Goal: Task Accomplishment & Management: Manage account settings

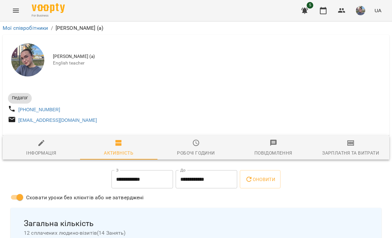
scroll to position [47, 0]
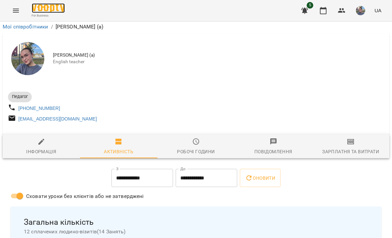
click at [41, 10] on img at bounding box center [48, 8] width 33 height 10
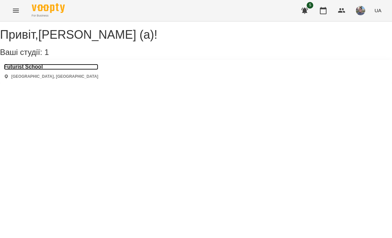
click at [24, 70] on h3 "Futurist School" at bounding box center [51, 67] width 94 height 6
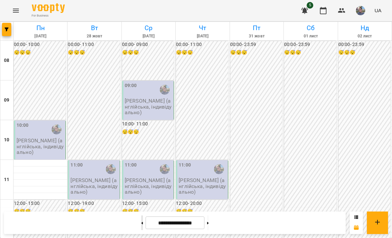
click at [141, 222] on button at bounding box center [142, 222] width 2 height 15
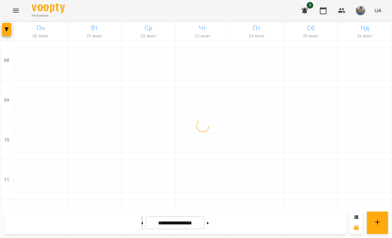
click at [141, 222] on button at bounding box center [142, 222] width 2 height 15
type input "**********"
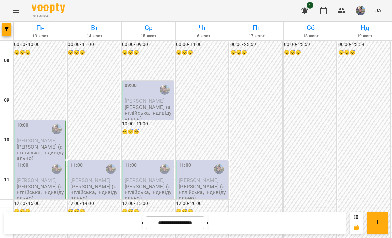
scroll to position [43, 0]
click at [48, 122] on div "10:00" at bounding box center [41, 129] width 48 height 15
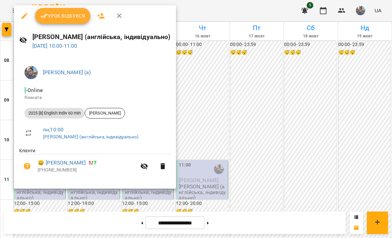
click at [75, 11] on button "Урок відбувся" at bounding box center [63, 16] width 56 height 16
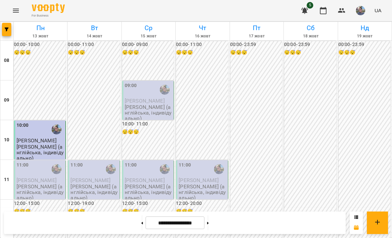
scroll to position [79, 0]
click at [34, 161] on div "11:00" at bounding box center [41, 168] width 48 height 15
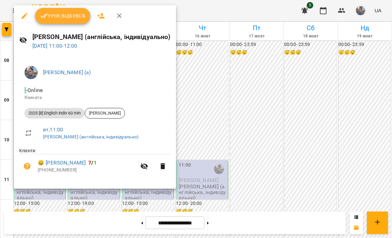
click at [65, 15] on span "Урок відбувся" at bounding box center [62, 16] width 45 height 8
